Goal: Task Accomplishment & Management: Manage account settings

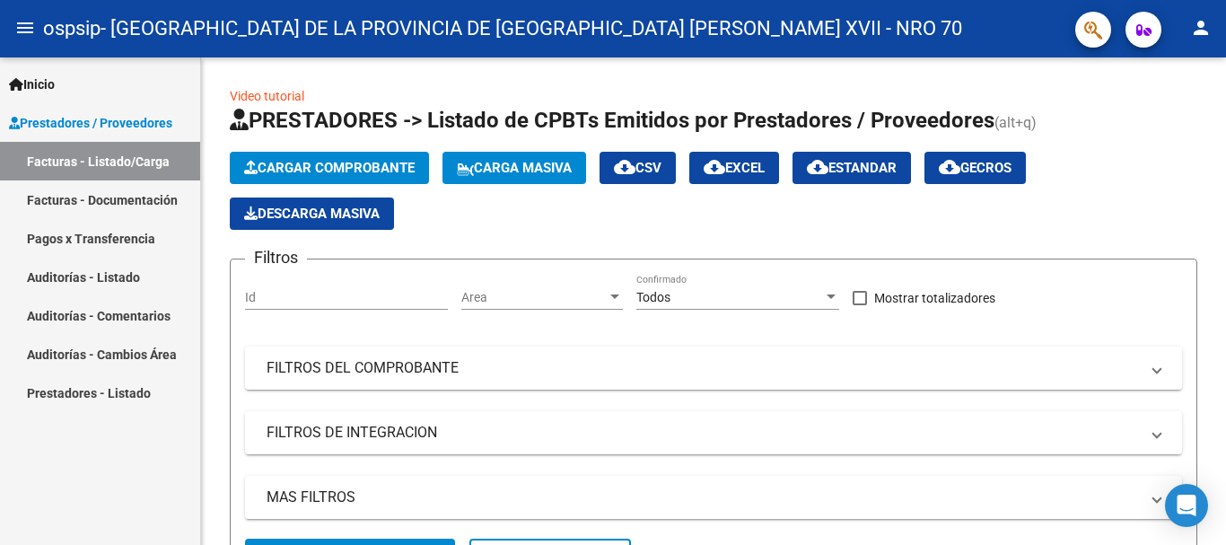
scroll to position [371, 0]
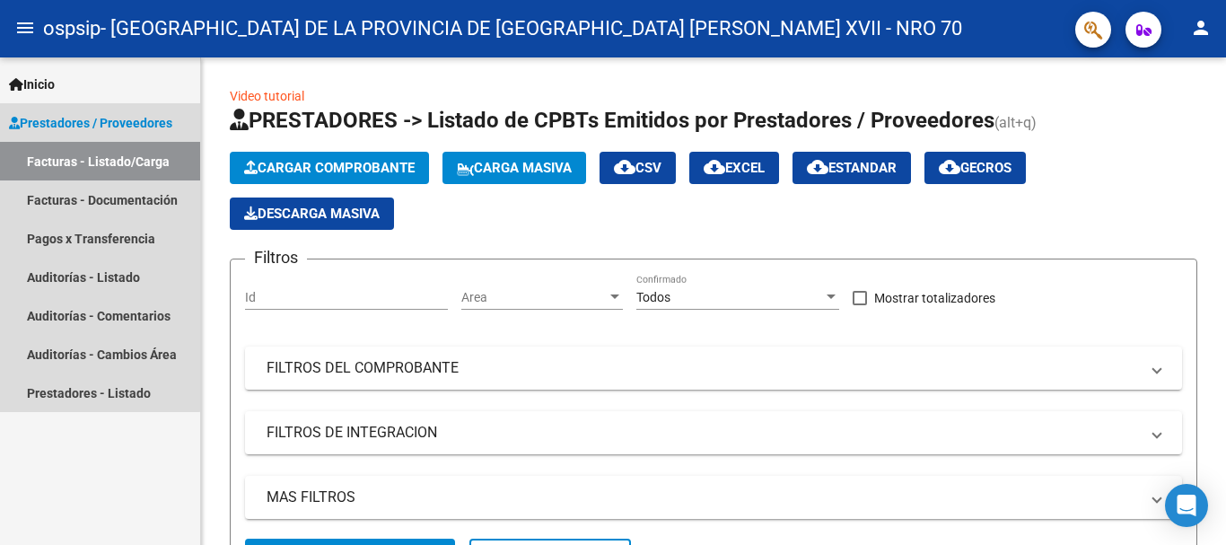
click at [78, 162] on link "Facturas - Listado/Carga" at bounding box center [100, 161] width 200 height 39
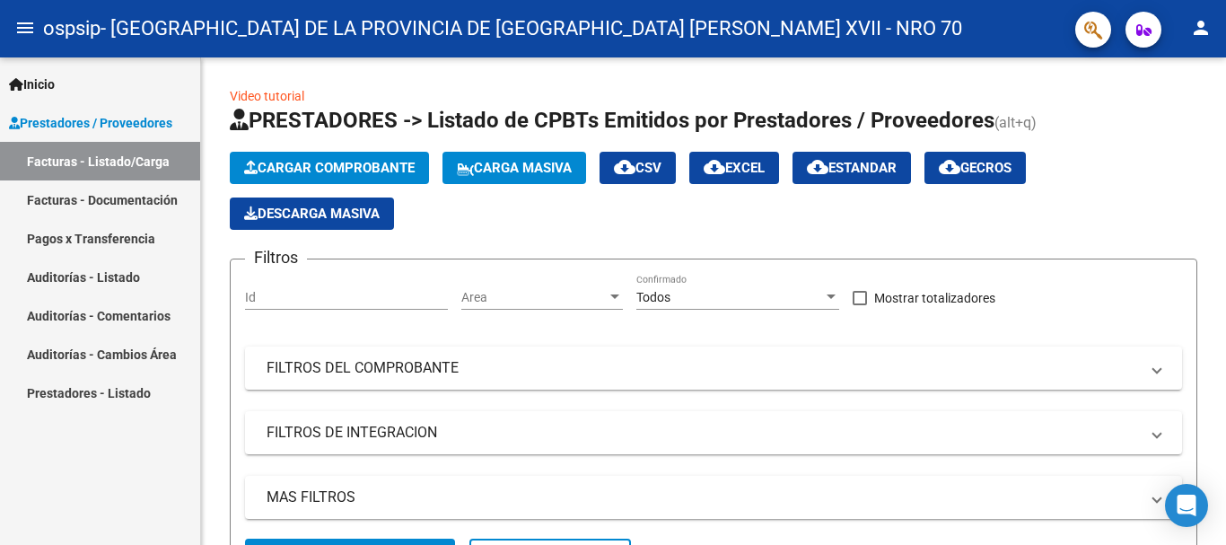
click at [67, 192] on link "Facturas - Documentación" at bounding box center [100, 199] width 200 height 39
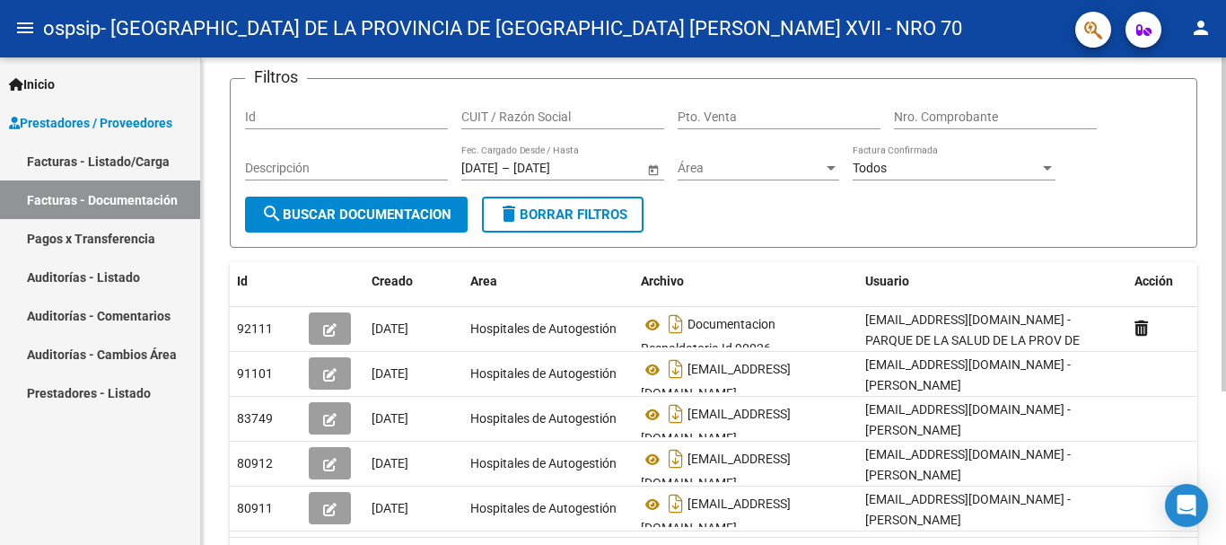
scroll to position [150, 0]
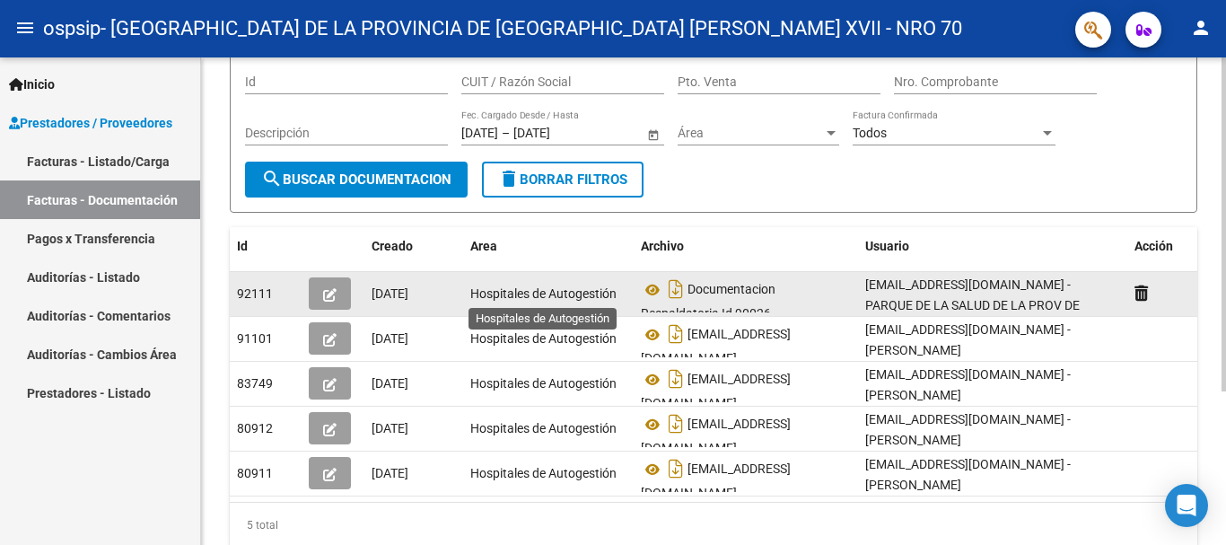
click at [565, 295] on span "Hospitales de Autogestión" at bounding box center [543, 293] width 146 height 14
click at [932, 295] on div "recupero@parquesaludmnes.org.ar - PARQUE DE LA SALUD DE LA PROV DE MISIONES "Dr…" at bounding box center [992, 294] width 255 height 38
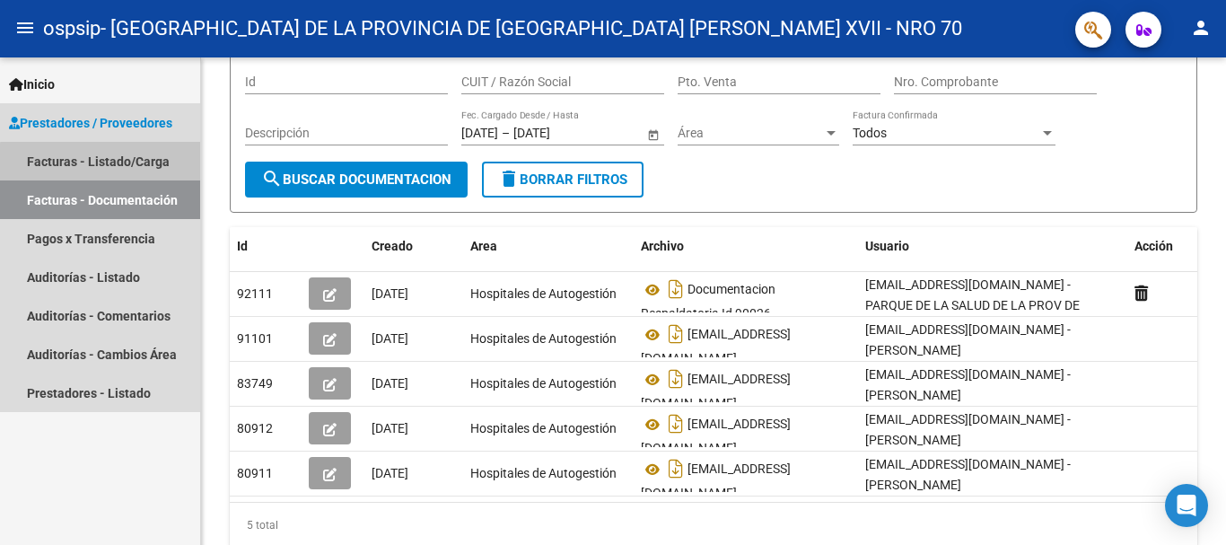
click at [101, 162] on link "Facturas - Listado/Carga" at bounding box center [100, 161] width 200 height 39
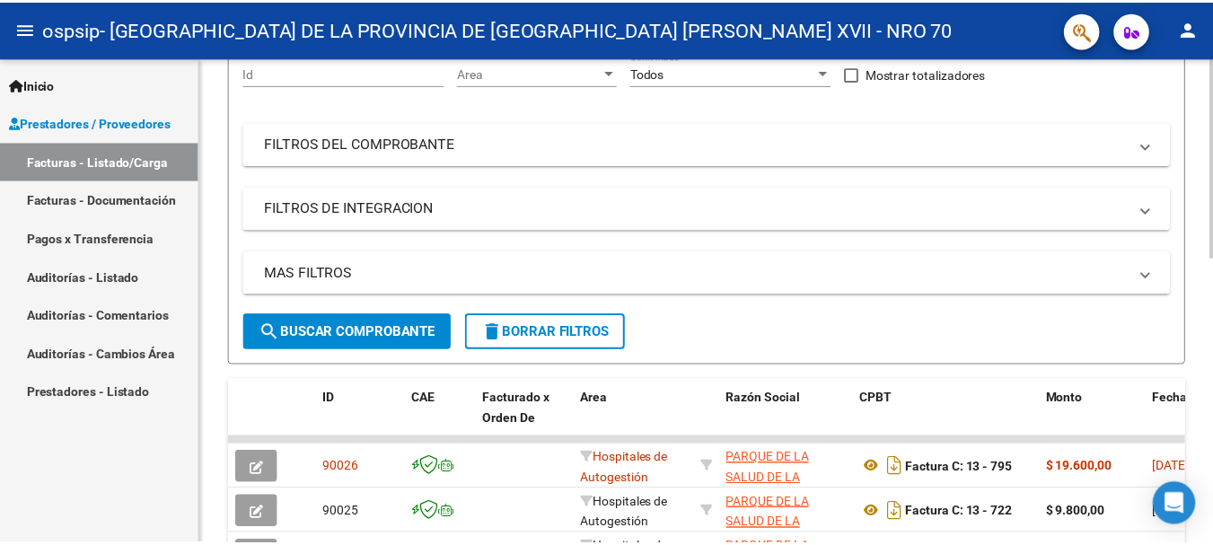
scroll to position [374, 0]
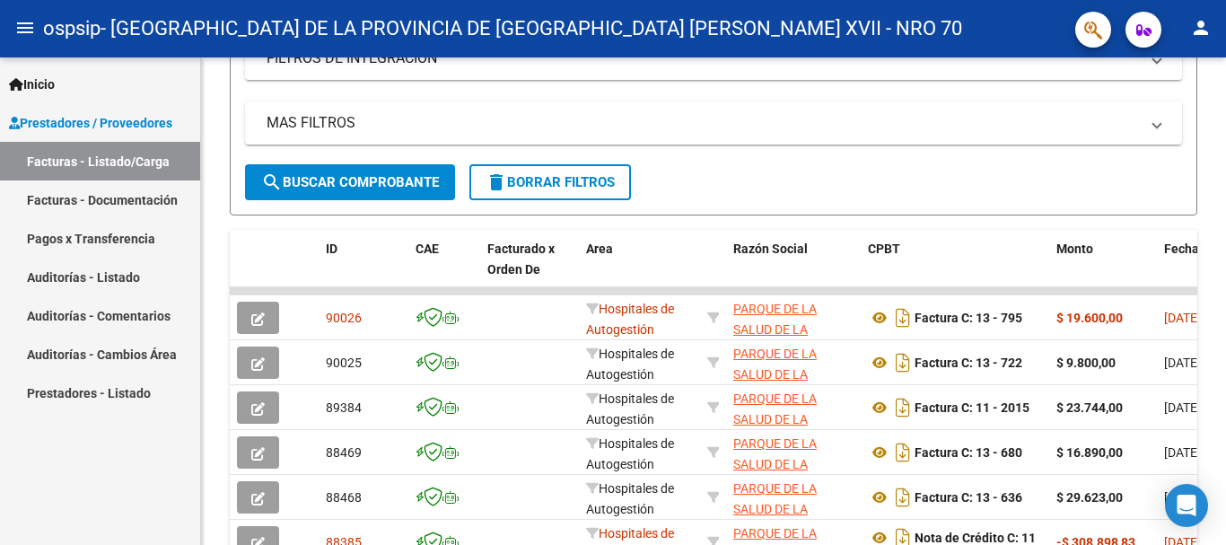
click at [1214, 32] on button "person" at bounding box center [1201, 29] width 36 height 36
click at [1170, 121] on button "exit_to_app Salir" at bounding box center [1164, 118] width 110 height 43
